Goal: Obtain resource: Download file/media

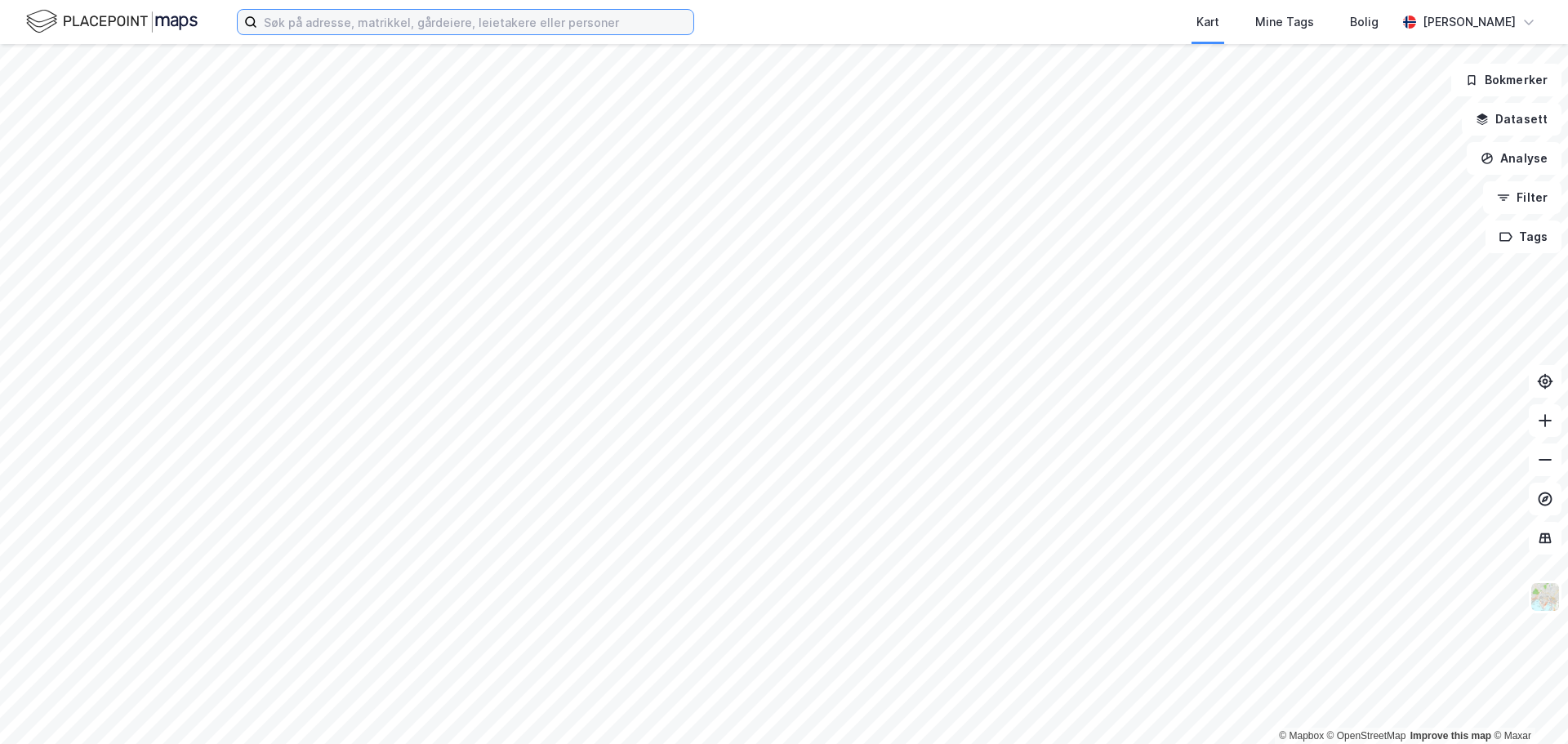
click at [330, 23] on input at bounding box center [475, 22] width 436 height 25
paste input "Furene 16"
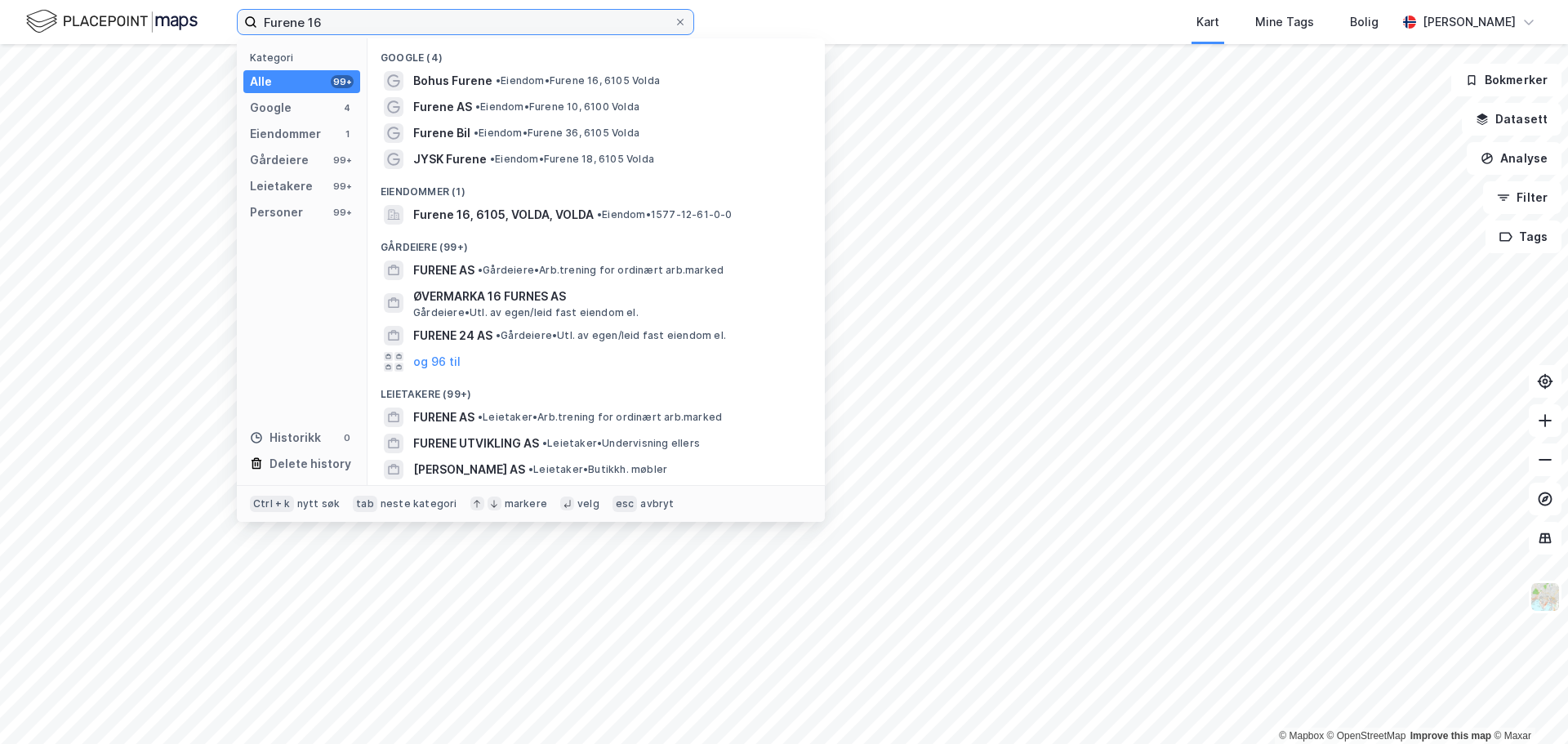
click at [409, 19] on input "Furene 16" at bounding box center [465, 22] width 416 height 25
type input "Furene 16"
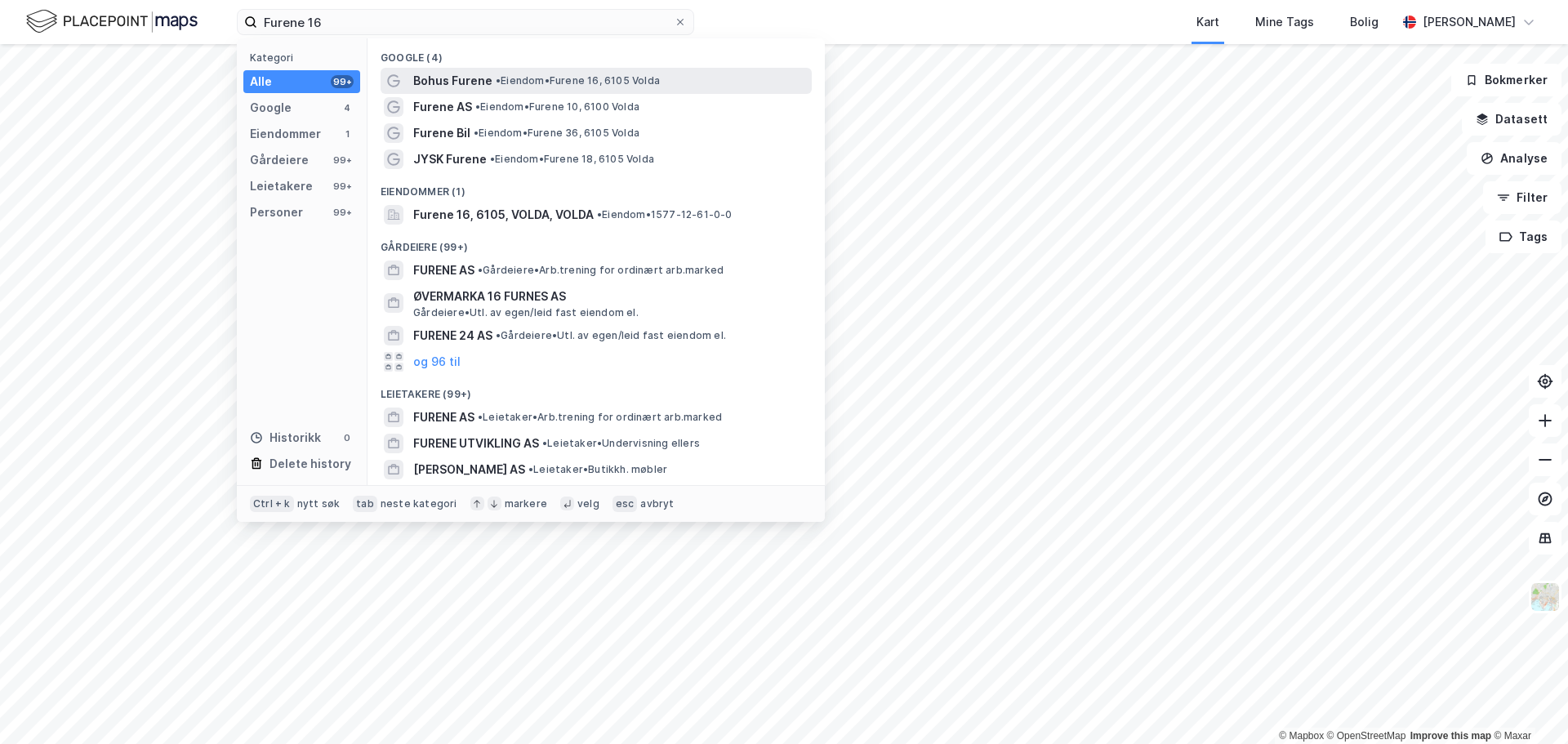
click at [505, 80] on span "• Eiendom • Furene 16, 6105 Volda" at bounding box center [577, 81] width 164 height 13
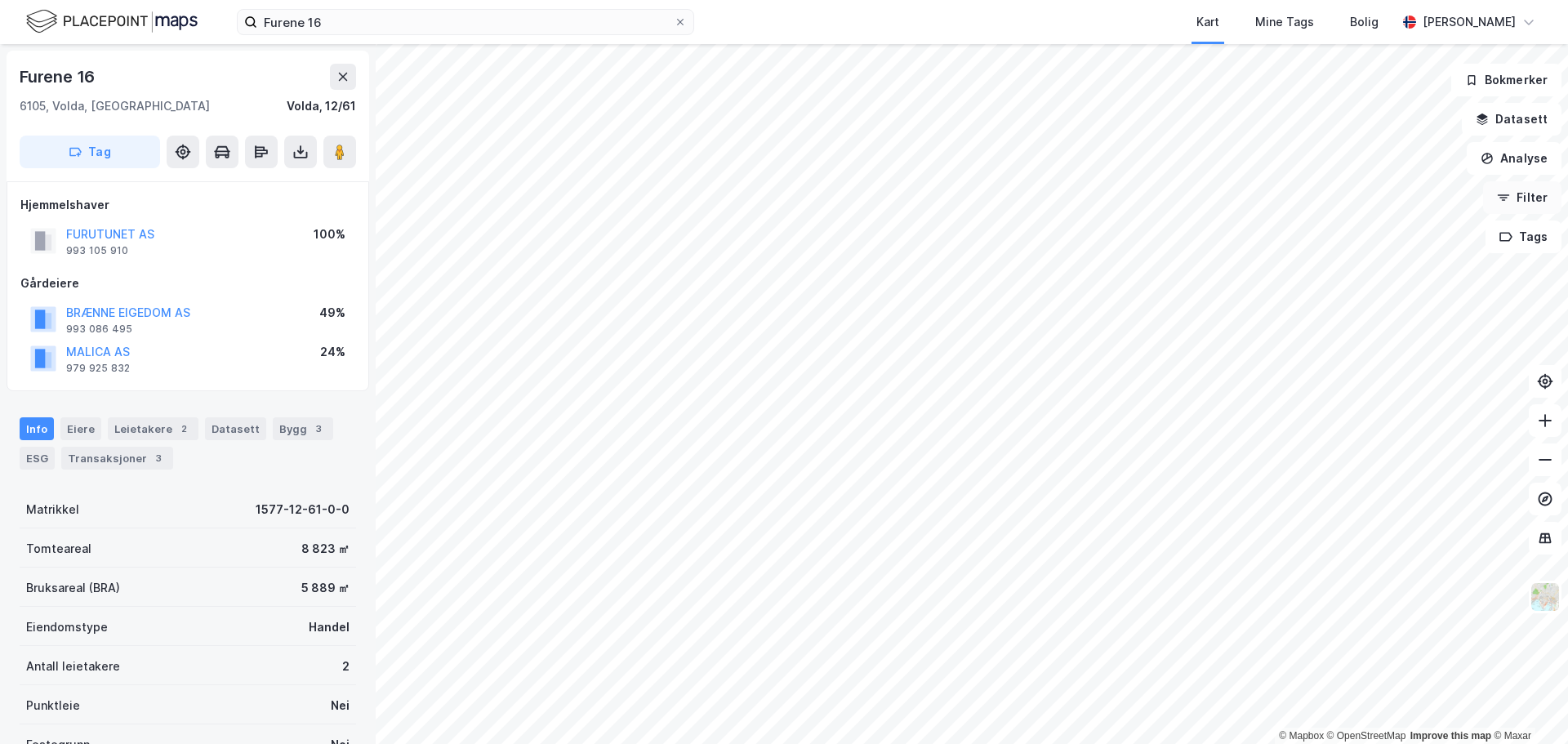
click at [1531, 201] on button "Filter" at bounding box center [1522, 198] width 79 height 33
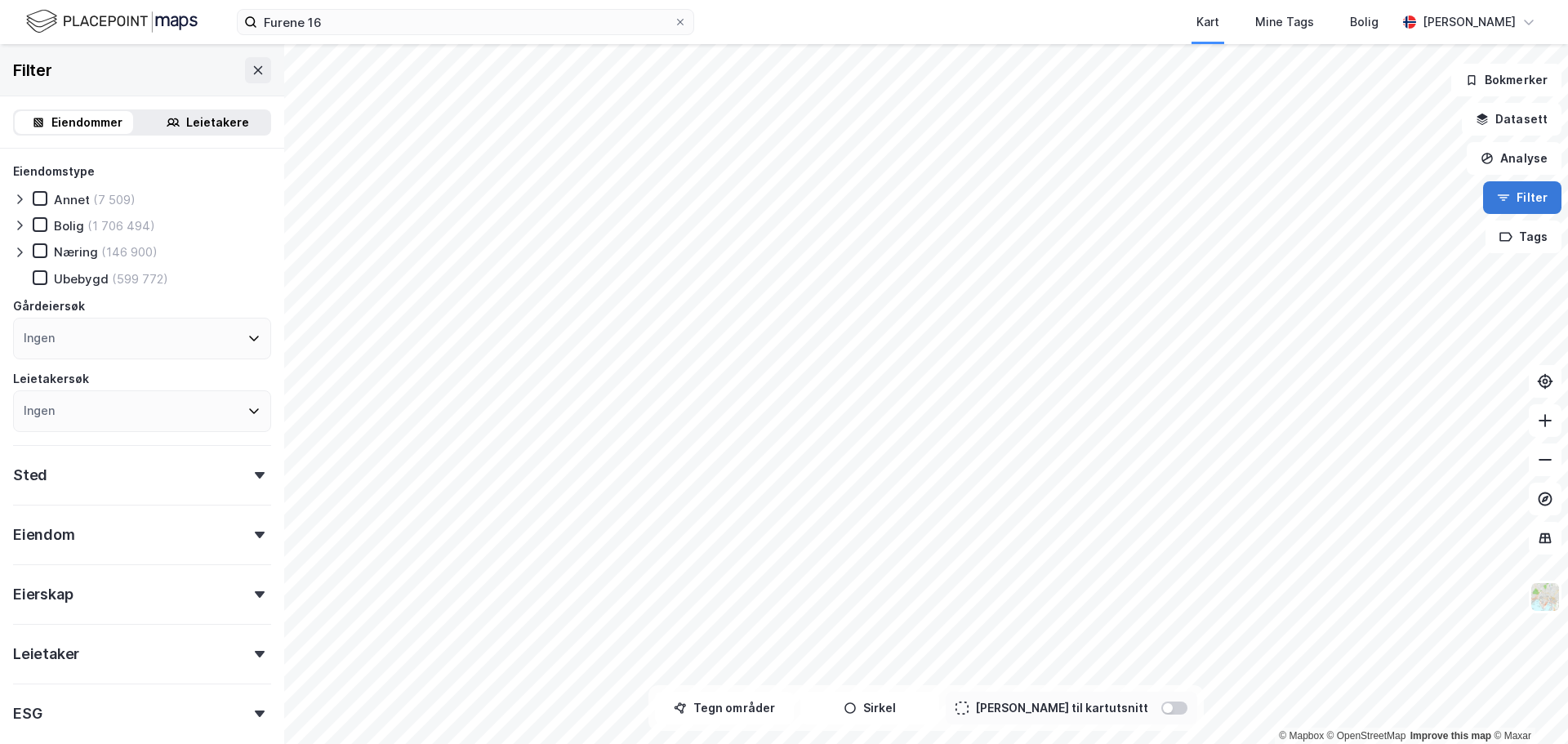
click at [1531, 193] on button "Filter" at bounding box center [1522, 198] width 79 height 33
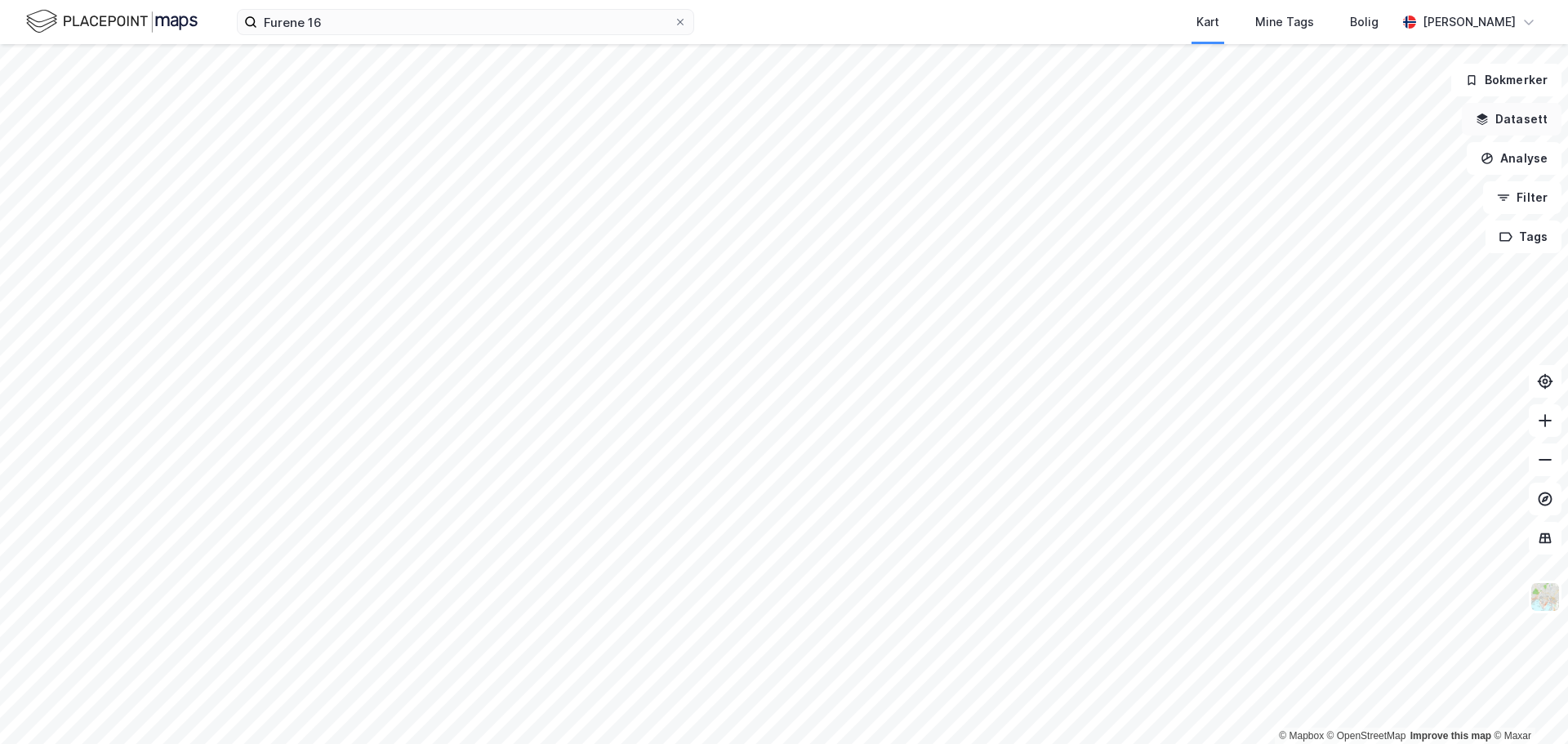
click at [1510, 108] on button "Datasett" at bounding box center [1511, 119] width 100 height 33
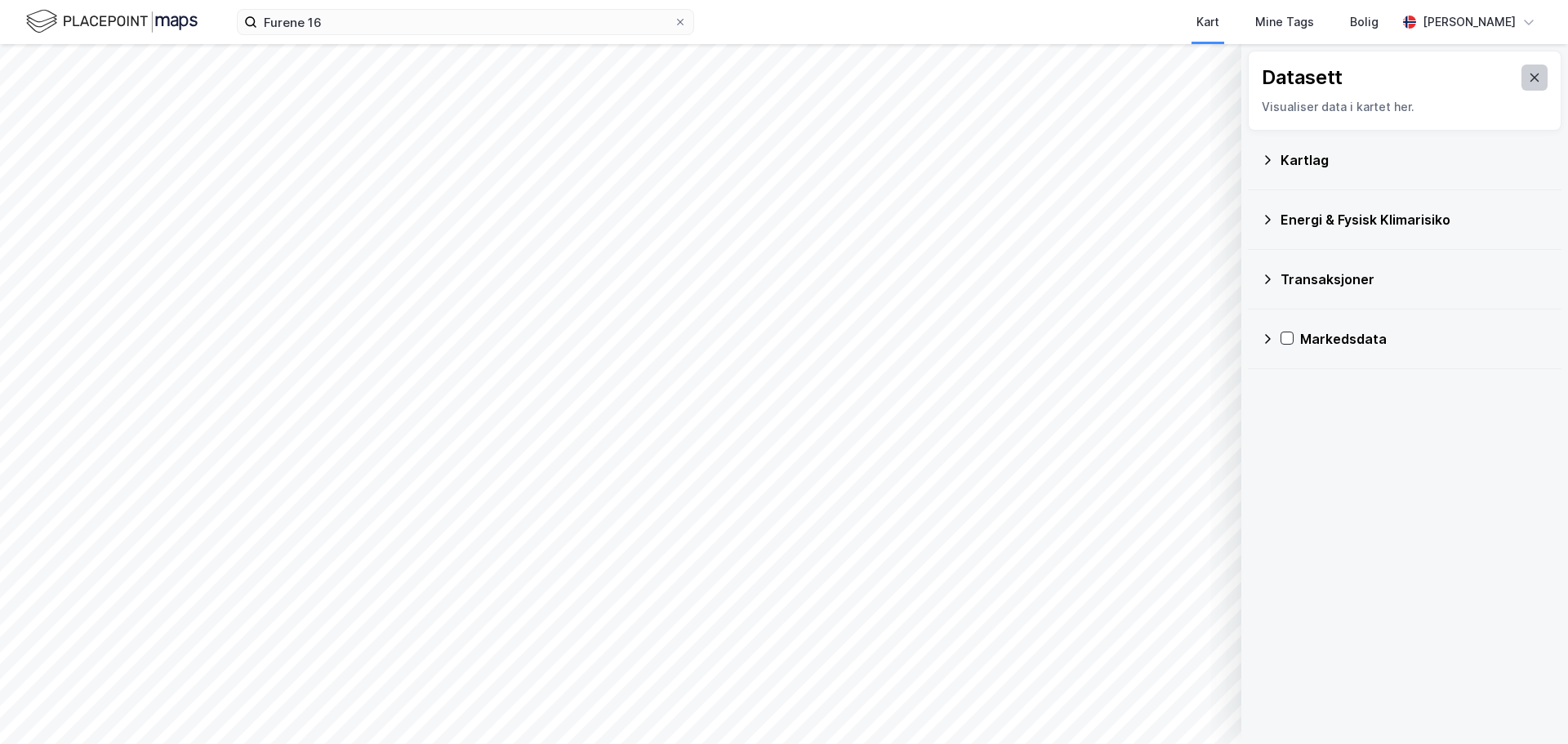
click at [1529, 77] on button at bounding box center [1534, 78] width 27 height 27
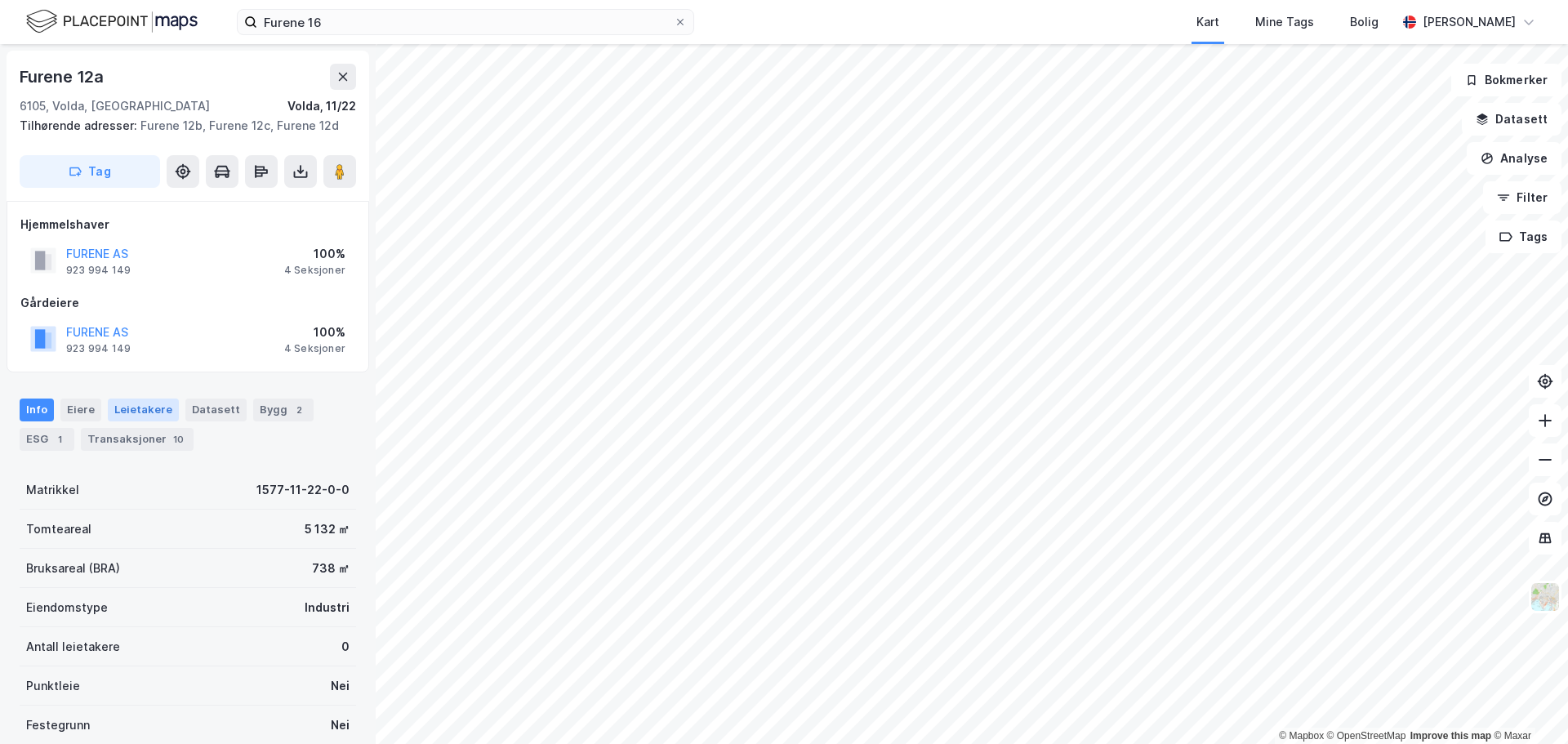
click at [142, 417] on div "Leietakere" at bounding box center [143, 410] width 71 height 23
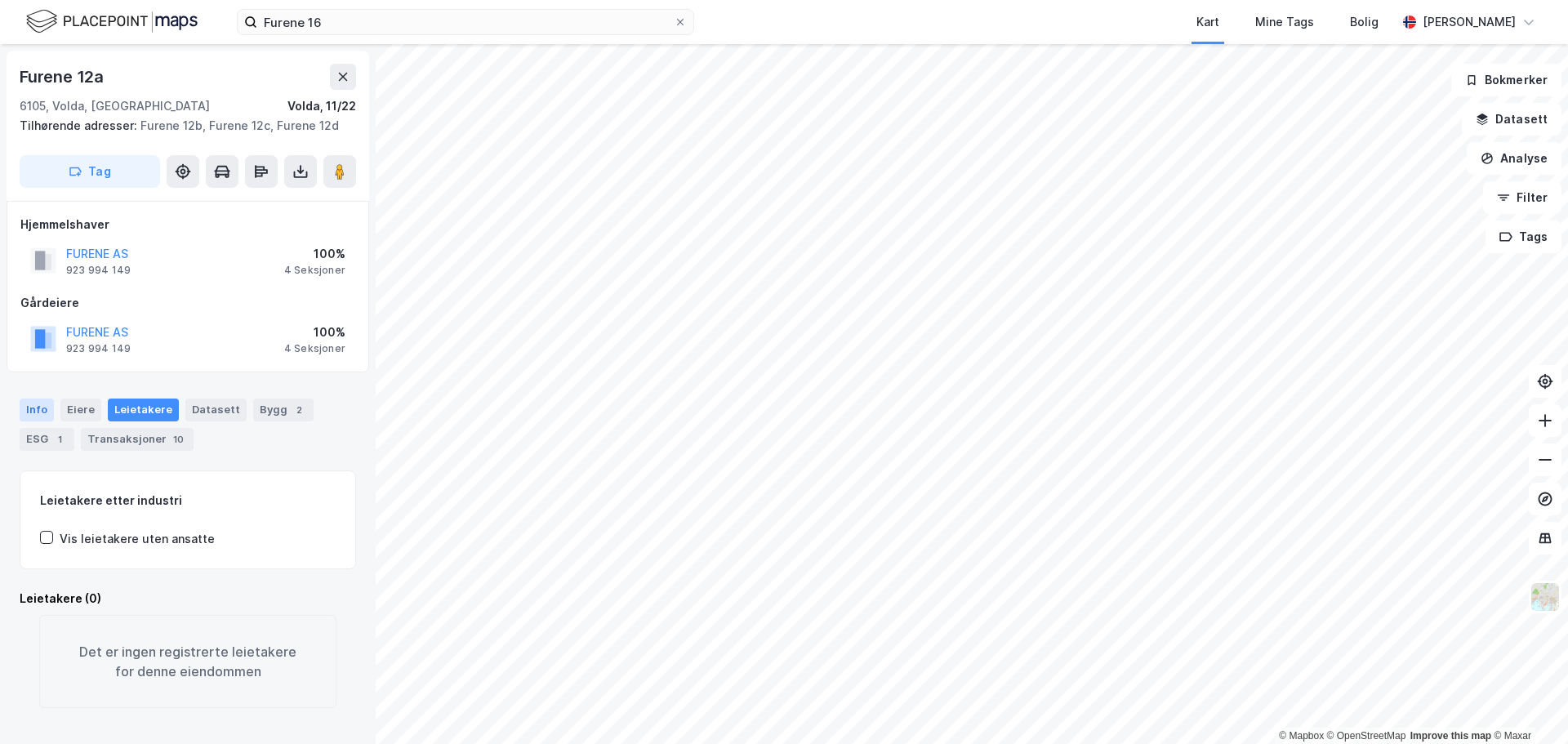
click at [36, 411] on div "Info" at bounding box center [36, 410] width 35 height 23
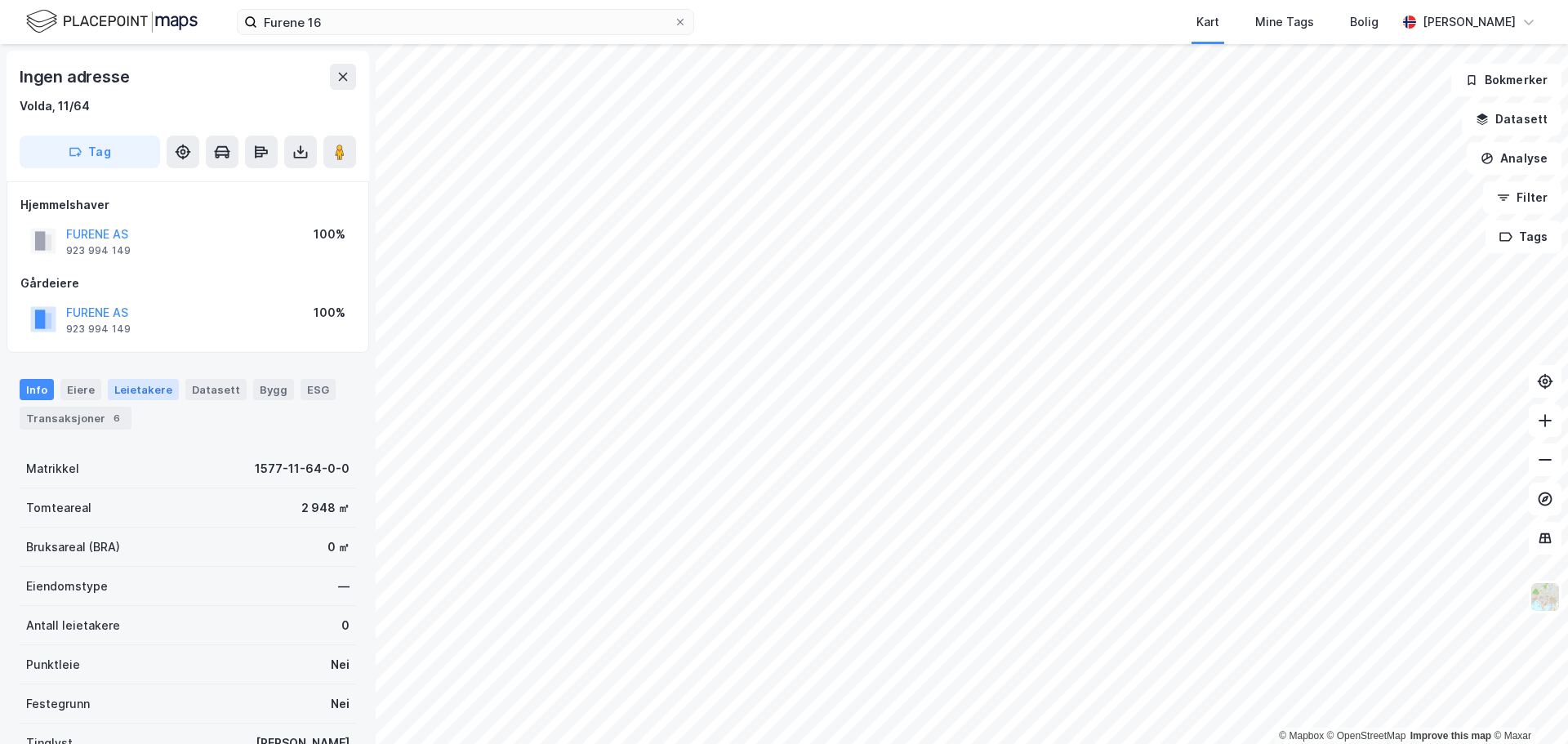
click at [135, 393] on div "Leietakere" at bounding box center [143, 390] width 71 height 21
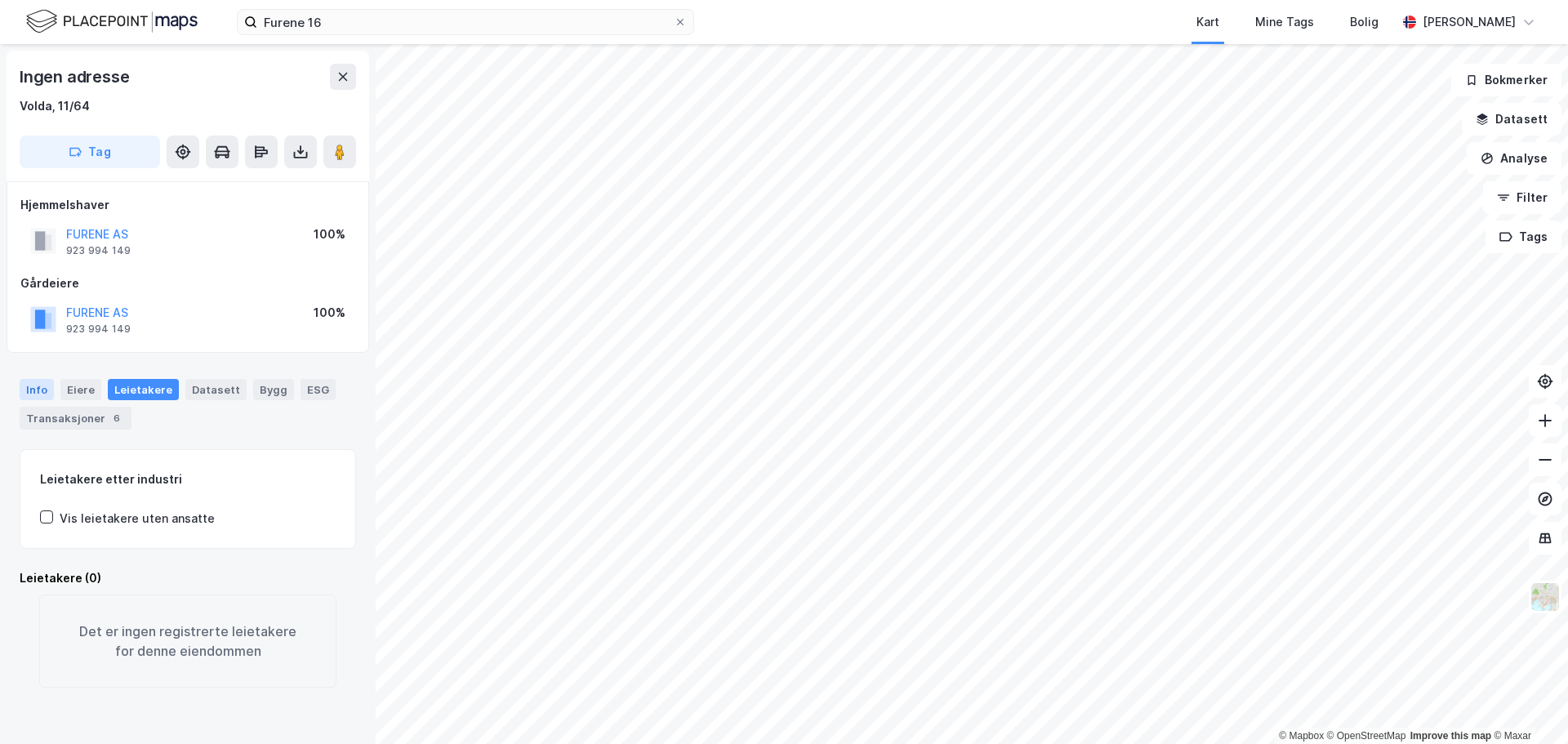
click at [27, 389] on div "Info" at bounding box center [36, 390] width 35 height 21
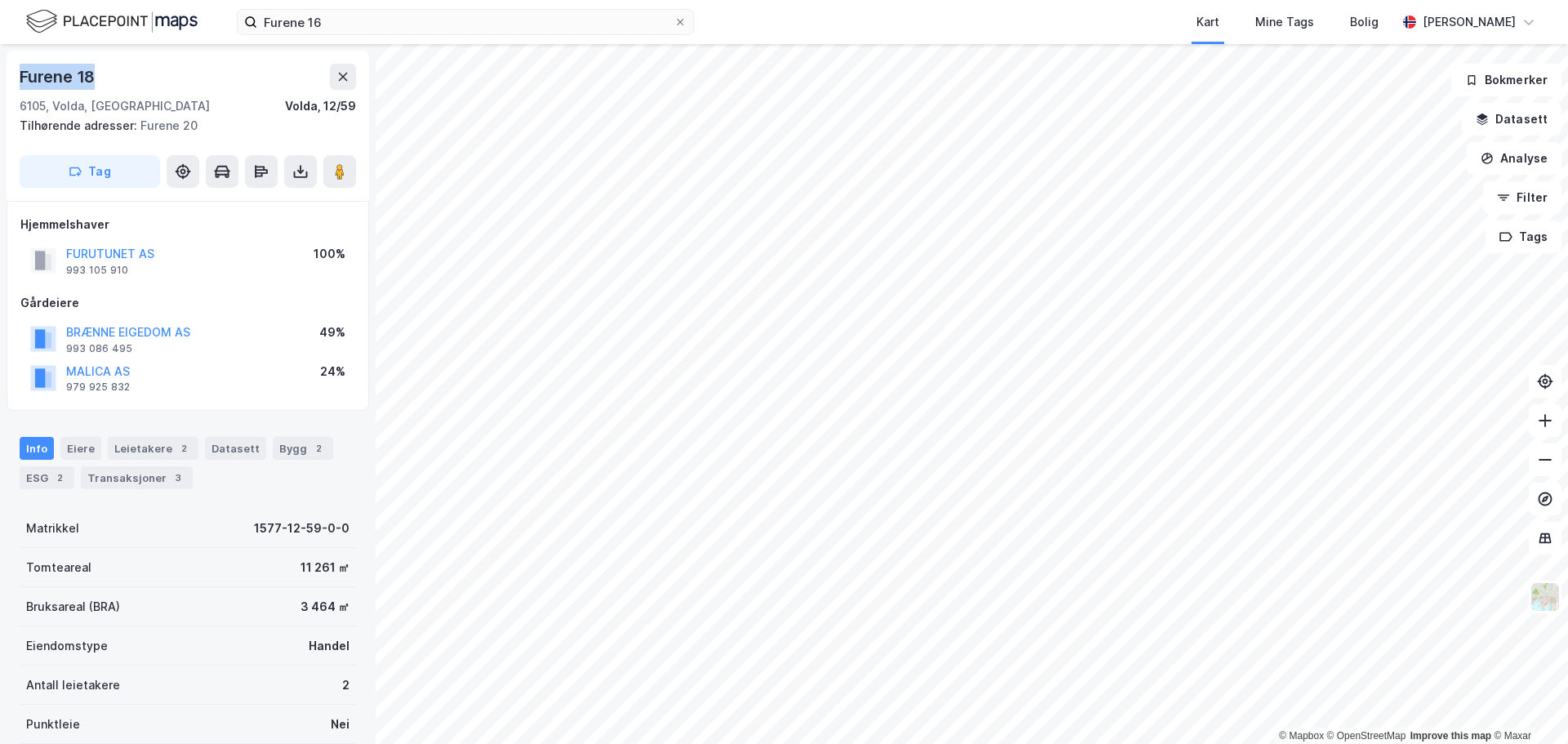
drag, startPoint x: 25, startPoint y: 75, endPoint x: 5, endPoint y: 75, distance: 20.0
click at [5, 75] on div "Furene 18 6105, Volda, [GEOGRAPHIC_DATA], 12/59 Tilhørende adresser: Furene 20 …" at bounding box center [188, 394] width 375 height 700
click at [299, 173] on icon at bounding box center [300, 172] width 6 height 4
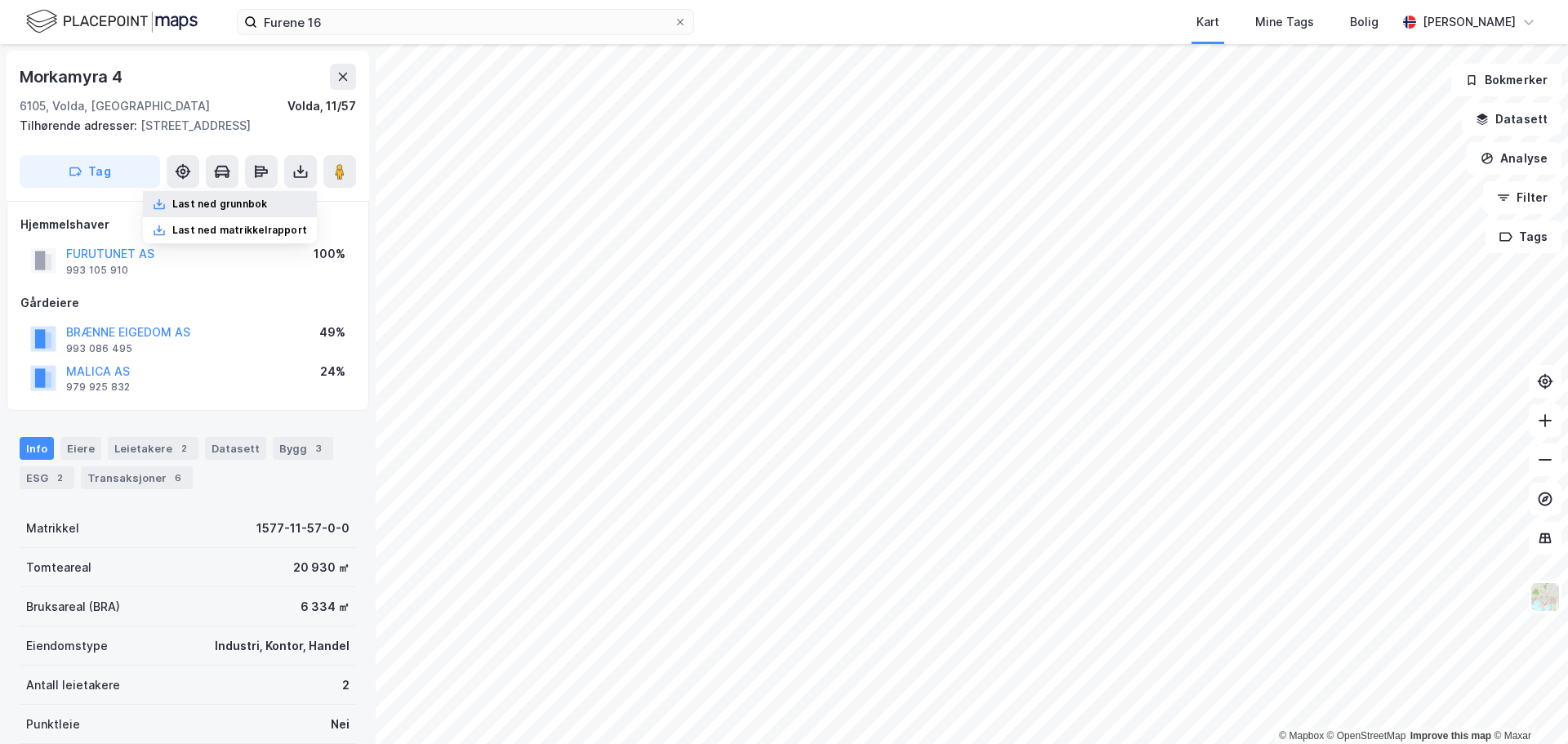
click at [212, 206] on div "Last ned grunnbok" at bounding box center [220, 204] width 95 height 13
click at [302, 180] on button at bounding box center [300, 171] width 33 height 33
click at [234, 207] on div "Last ned grunnbok" at bounding box center [220, 204] width 95 height 13
